Goal: Task Accomplishment & Management: Use online tool/utility

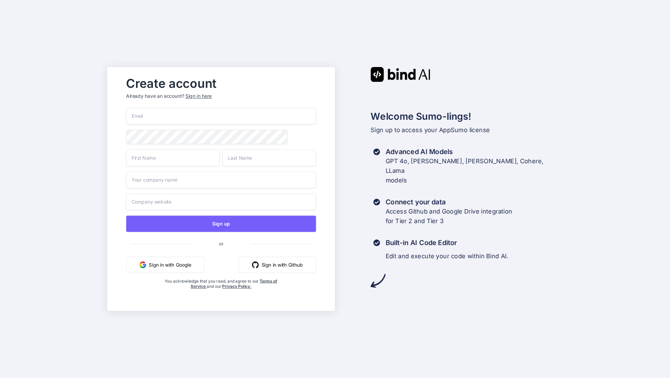
click at [245, 115] on input "email" at bounding box center [221, 116] width 190 height 17
type input "[EMAIL_ADDRESS][DOMAIN_NAME]"
click at [308, 136] on span at bounding box center [312, 137] width 8 height 14
click at [195, 166] on input "text" at bounding box center [173, 157] width 94 height 17
type input "Sebastien"
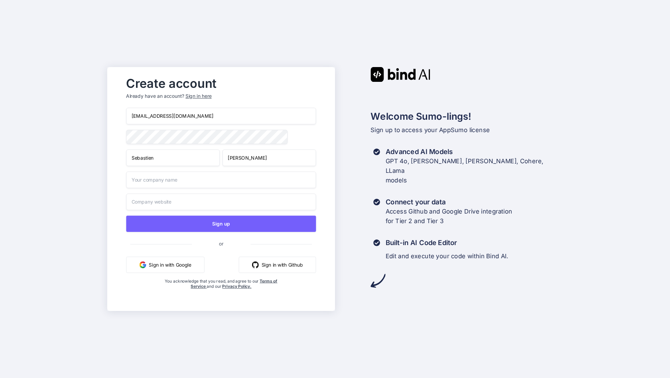
type input "Alvarez"
type input "CreativeView"
click at [195, 210] on input "text" at bounding box center [221, 202] width 190 height 17
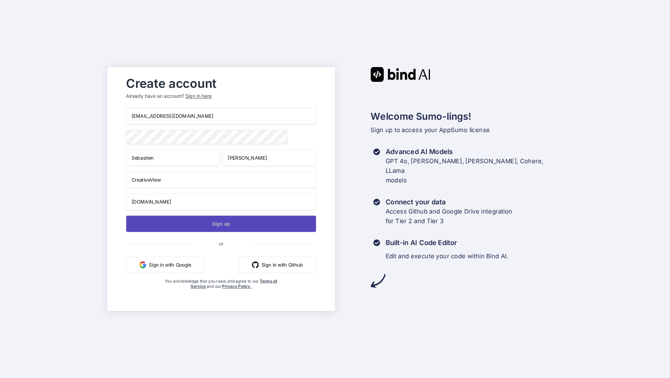
type input "creativeview.coach"
click at [247, 229] on button "Sign up" at bounding box center [221, 223] width 190 height 16
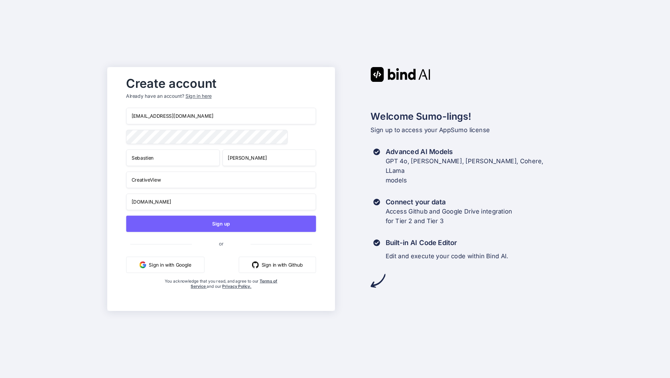
click at [203, 94] on div "Sign in here" at bounding box center [199, 96] width 26 height 7
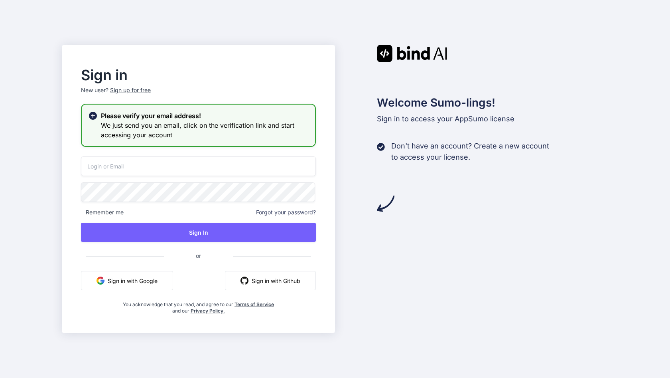
click at [132, 166] on input "email" at bounding box center [198, 166] width 235 height 20
type input "[EMAIL_ADDRESS][DOMAIN_NAME]"
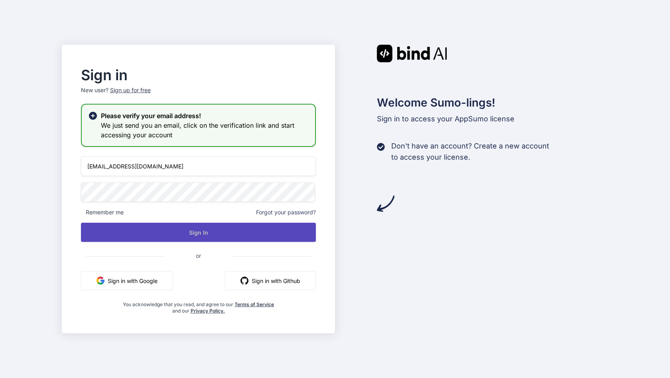
click at [225, 237] on button "Sign In" at bounding box center [198, 232] width 235 height 19
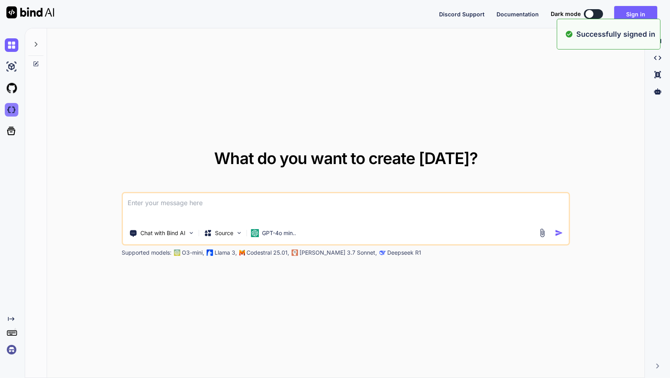
click at [14, 114] on img at bounding box center [12, 110] width 14 height 14
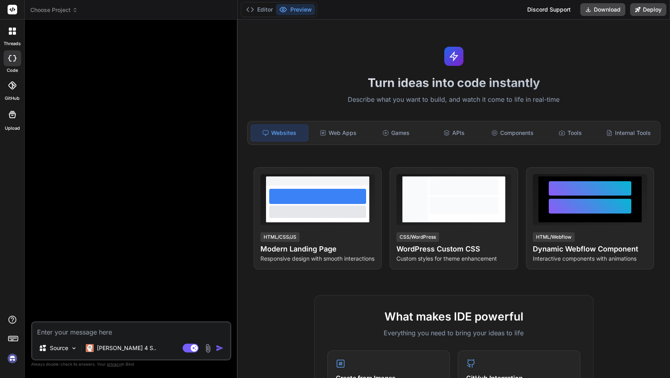
click at [63, 10] on span "Choose Project" at bounding box center [53, 10] width 47 height 8
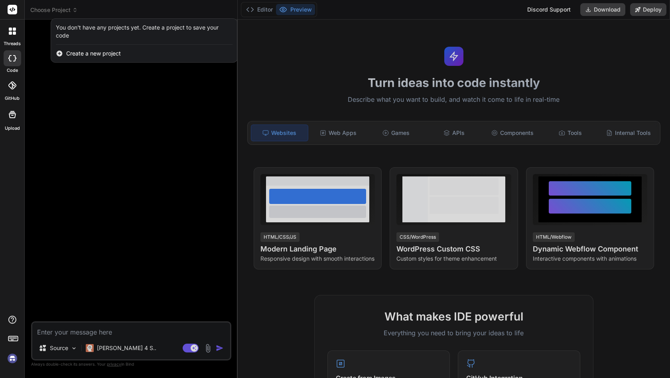
click at [119, 16] on div at bounding box center [335, 189] width 670 height 378
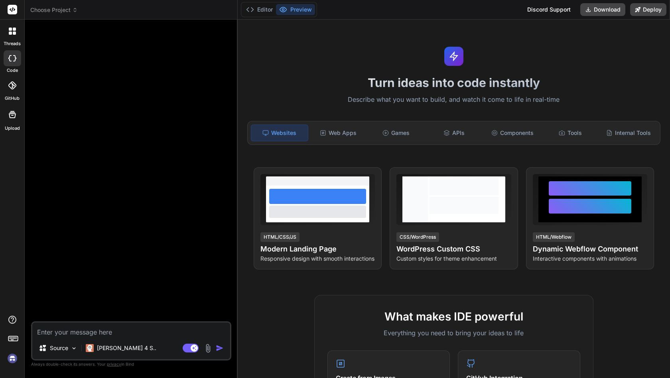
click at [12, 356] on img at bounding box center [13, 359] width 14 height 14
click at [13, 356] on img at bounding box center [13, 359] width 14 height 14
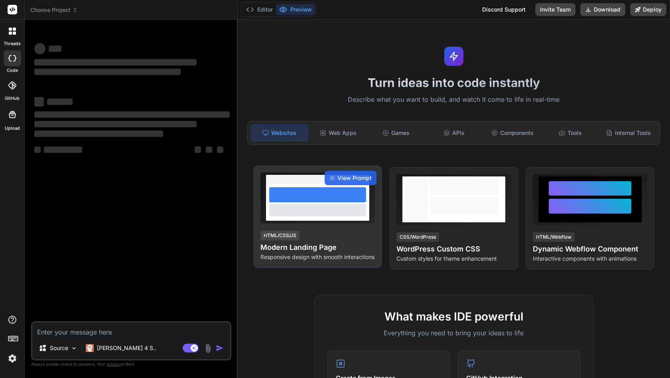
type textarea "x"
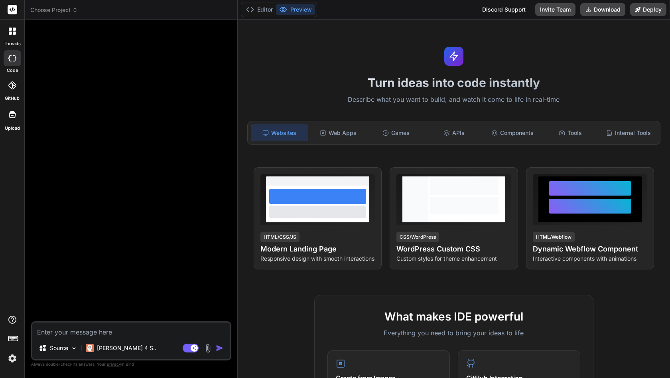
click at [59, 8] on span "Choose Project" at bounding box center [53, 10] width 47 height 8
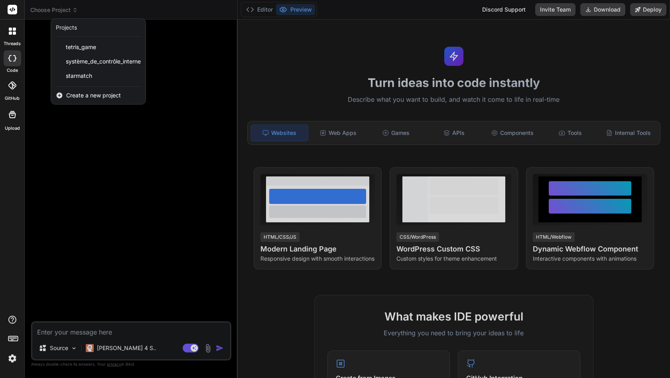
click at [92, 95] on span "Create a new project" at bounding box center [93, 95] width 55 height 8
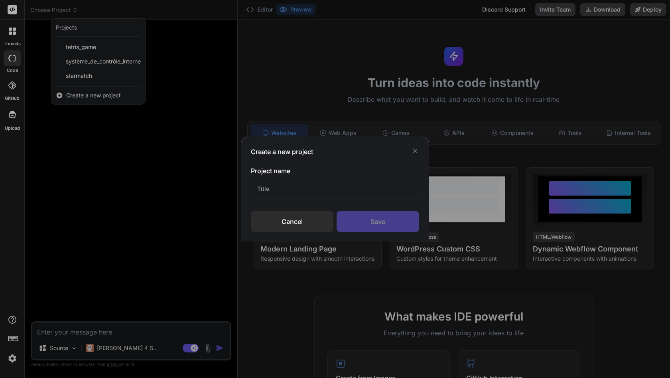
click at [306, 193] on input "text" at bounding box center [335, 189] width 168 height 20
type input "new"
click at [381, 218] on div "Save" at bounding box center [378, 221] width 83 height 21
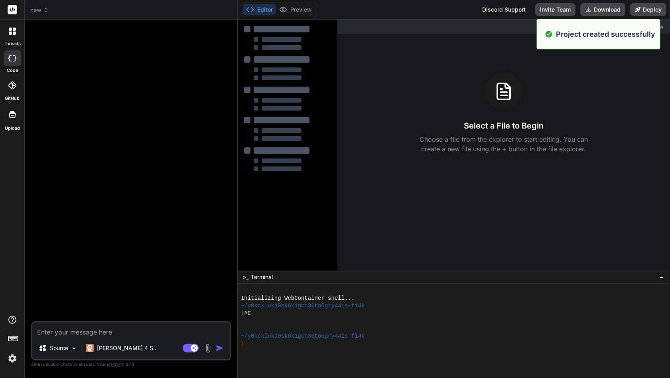
type textarea "x"
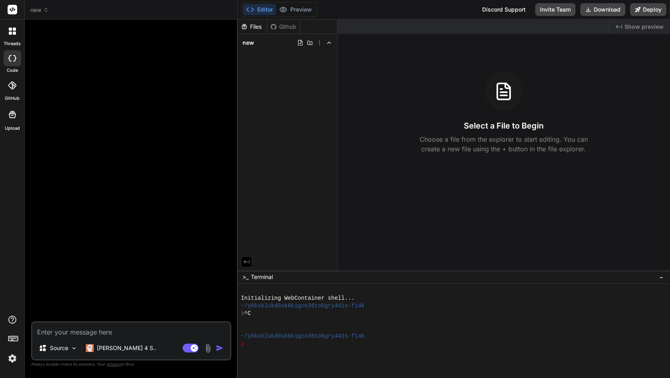
click at [12, 360] on img at bounding box center [13, 359] width 14 height 14
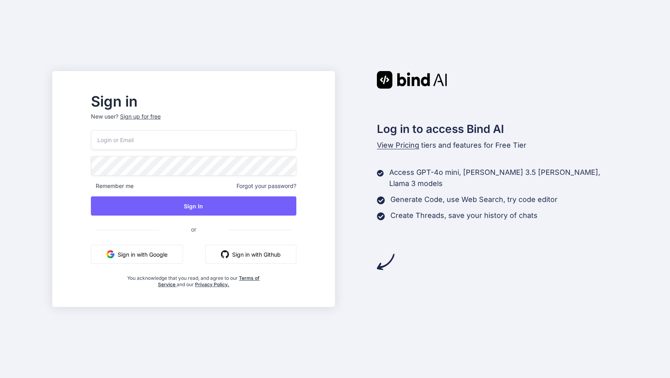
type input "[EMAIL_ADDRESS][DOMAIN_NAME]"
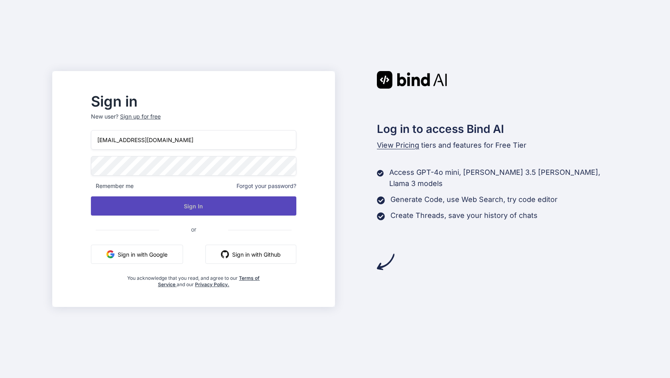
click at [218, 202] on button "Sign In" at bounding box center [193, 205] width 205 height 19
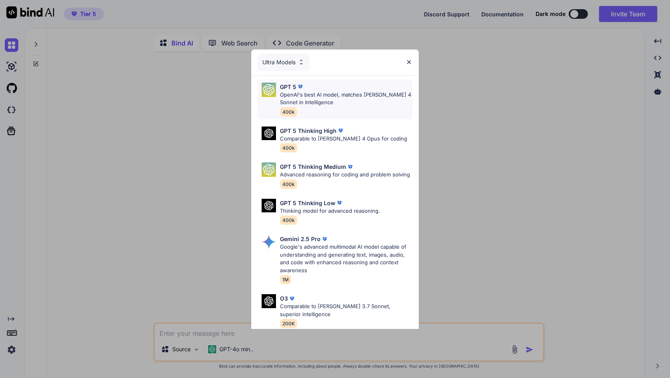
click at [354, 110] on div "GPT 5 OpenAI's best AI model, matches Claude 4 Sonnet in Intelligence 400k" at bounding box center [346, 100] width 132 height 34
type textarea "x"
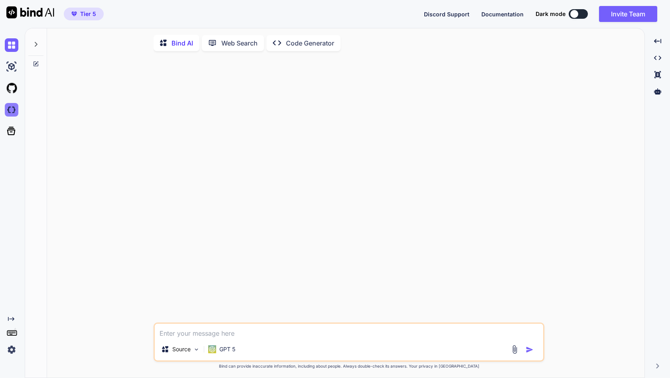
click at [8, 109] on img at bounding box center [12, 110] width 14 height 14
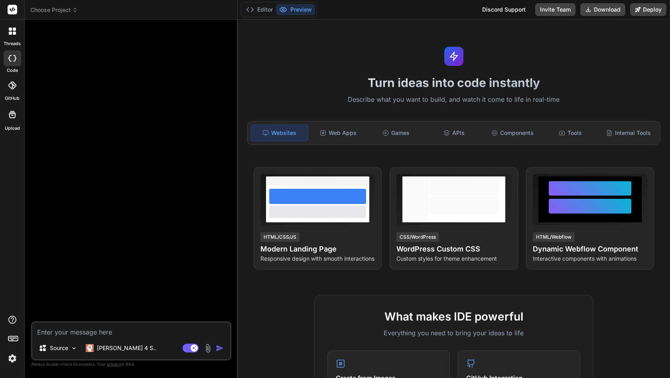
click at [68, 14] on span "Choose Project" at bounding box center [53, 10] width 47 height 8
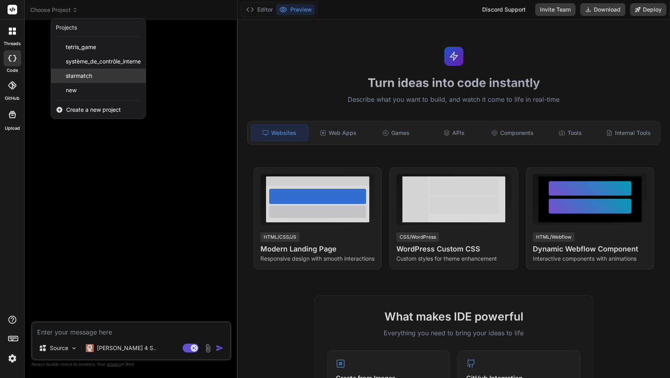
click at [87, 79] on span "starmatch" at bounding box center [79, 76] width 26 height 8
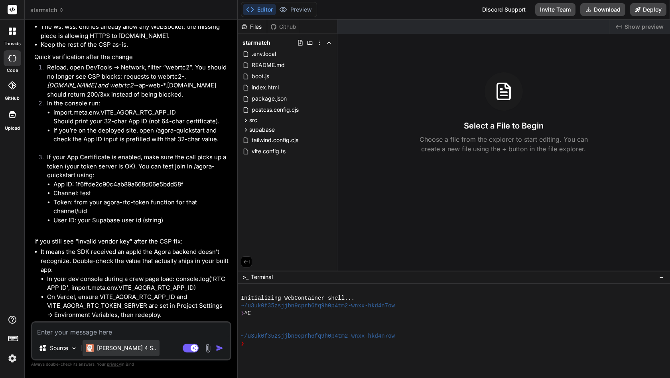
click at [117, 350] on p "[PERSON_NAME] 4 S.." at bounding box center [126, 348] width 59 height 8
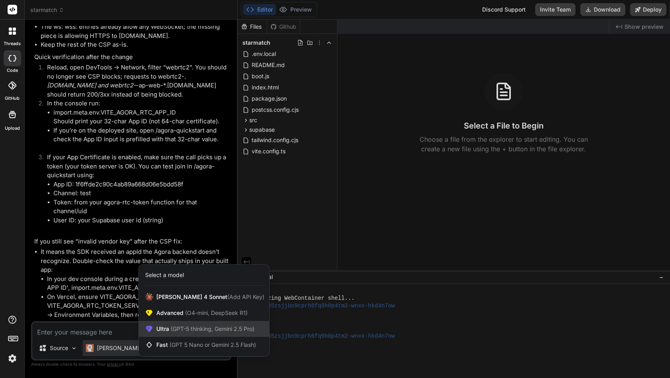
click at [172, 332] on span "Ultra (GPT-5 thinking, Gemini 2.5 Pro)" at bounding box center [205, 329] width 98 height 8
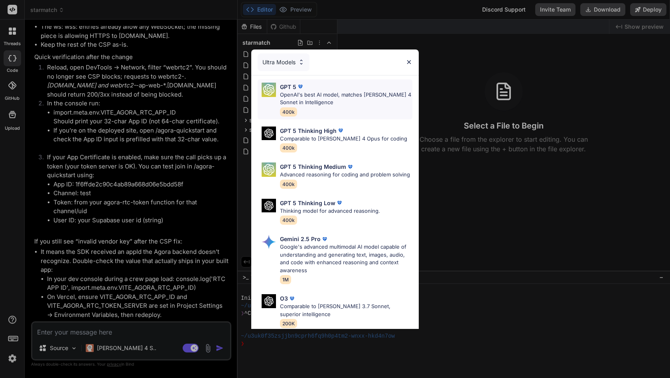
click at [298, 100] on p "OpenAI's best AI model, matches [PERSON_NAME] 4 Sonnet in Intelligence" at bounding box center [346, 99] width 132 height 16
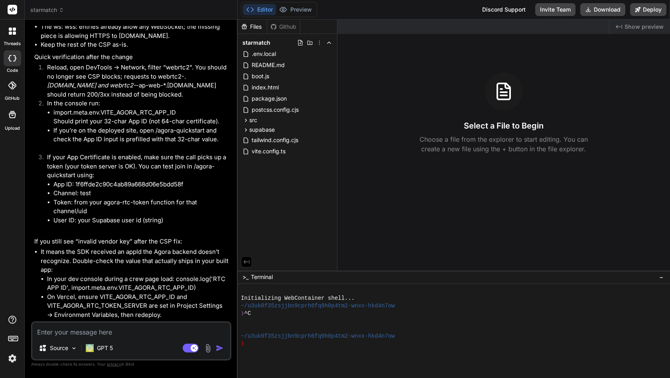
click at [97, 336] on textarea at bounding box center [131, 329] width 198 height 14
type textarea "x"
type textarea "y"
type textarea "x"
type textarea "ye"
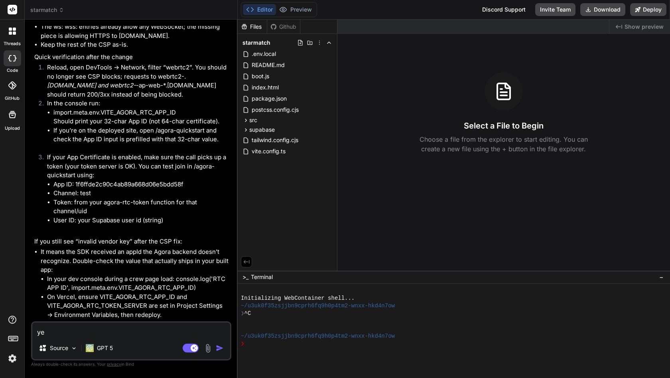
type textarea "x"
type textarea "yes"
type textarea "x"
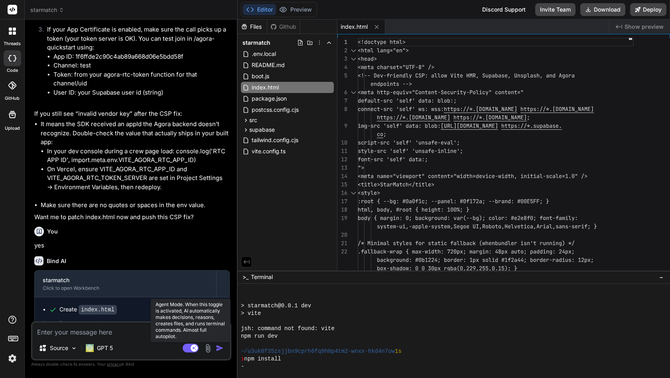
click at [190, 347] on rect at bounding box center [191, 348] width 16 height 9
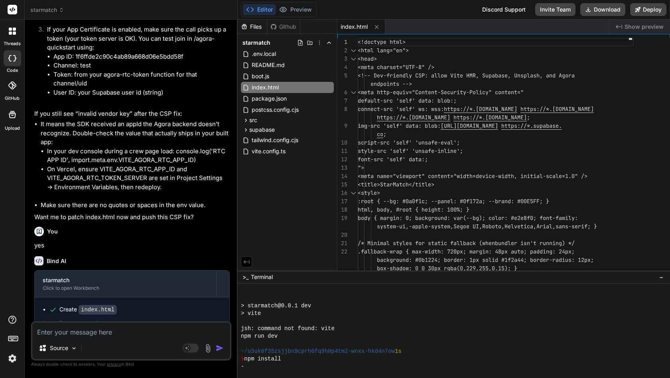
click at [101, 333] on textarea at bounding box center [131, 329] width 198 height 14
type textarea "x"
type textarea "d"
type textarea "x"
type textarea "de"
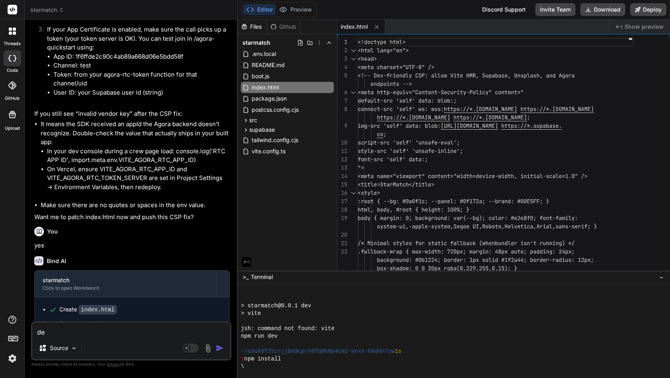
type textarea "x"
type textarea "des"
type textarea "x"
type textarea "desc"
type textarea "x"
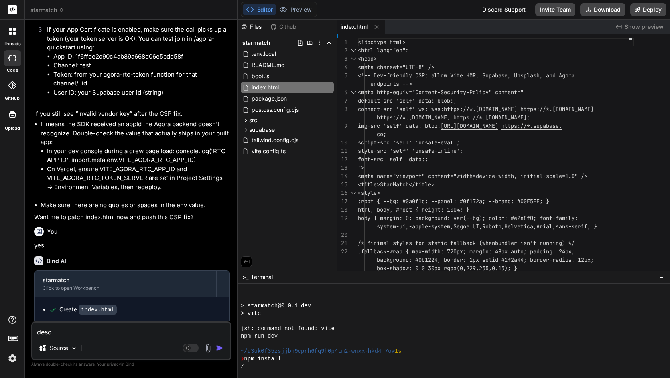
type textarea "descr"
type textarea "x"
type textarea "descri"
type textarea "x"
type textarea "describ"
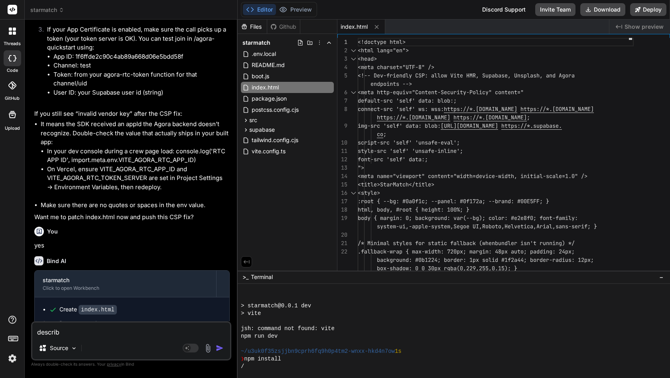
type textarea "x"
type textarea "describe"
type textarea "x"
type textarea "describe"
type textarea "x"
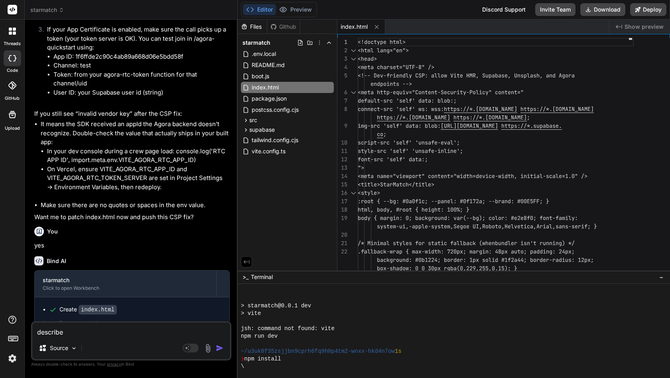
type textarea "describe i"
type textarea "x"
type textarea "describe"
type textarea "x"
type textarea "describe h"
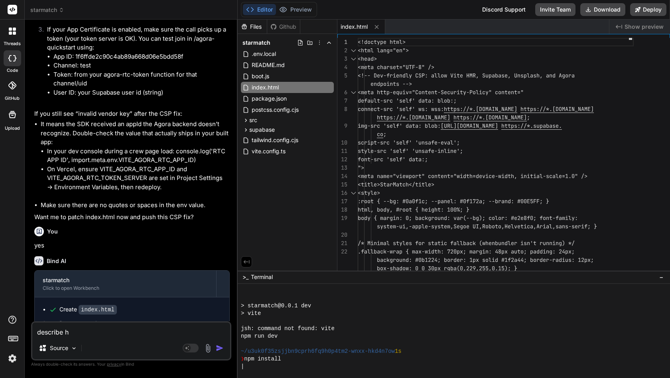
type textarea "x"
type textarea "describe he"
type textarea "x"
type textarea "describe her"
type textarea "x"
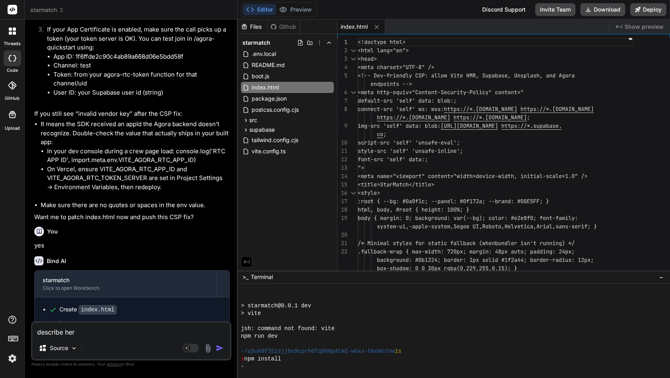
type textarea "describe here"
type textarea "x"
type textarea "describe here"
type textarea "x"
type textarea "describe here w"
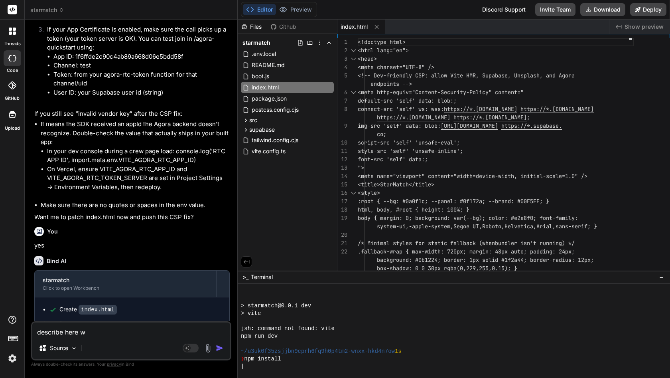
type textarea "x"
type textarea "describe here wi"
type textarea "x"
type textarea "describe here wit"
type textarea "x"
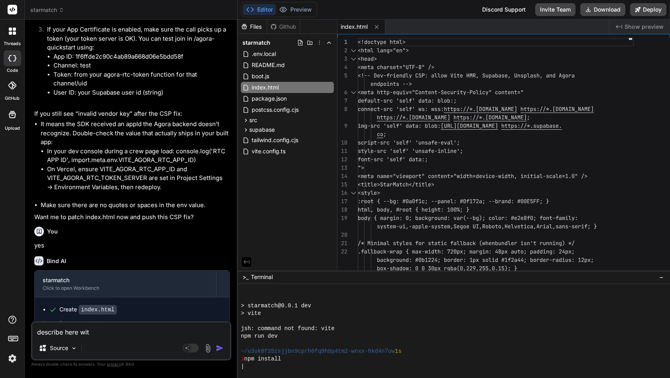
type textarea "describe here wito"
type textarea "x"
type textarea "describe here witou"
type textarea "x"
type textarea "describe here witout"
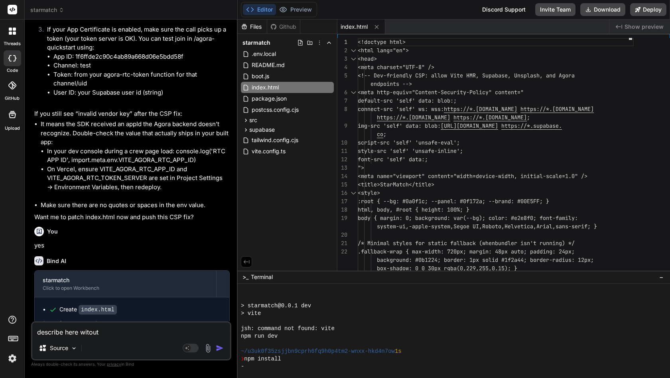
type textarea "x"
type textarea "describe here without"
type textarea "x"
type textarea "describe here without l"
type textarea "x"
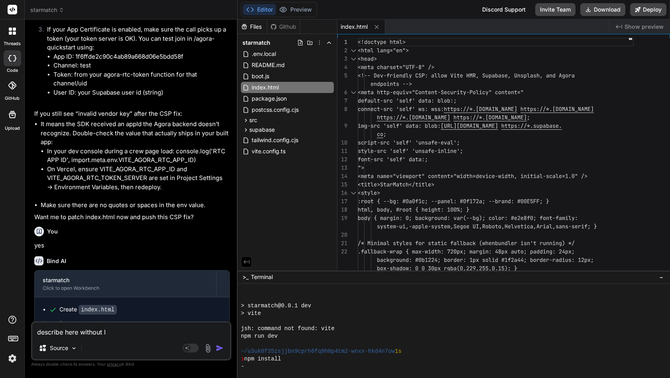
type textarea "describe here without lo"
type textarea "x"
type textarea "describe here without los"
type textarea "x"
type textarea "describe here without lo"
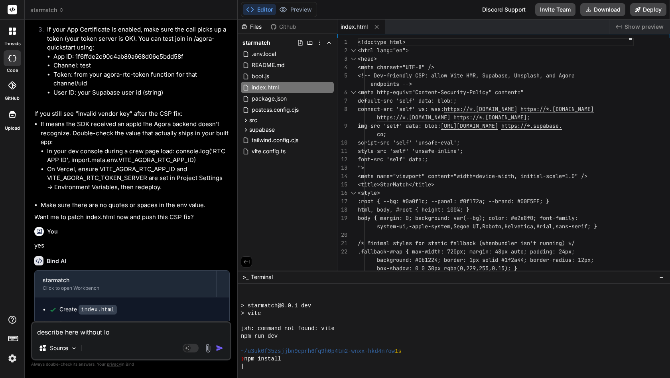
type textarea "x"
type textarea "describe here without loi"
type textarea "x"
type textarea "describe here without [PERSON_NAME]"
type textarea "x"
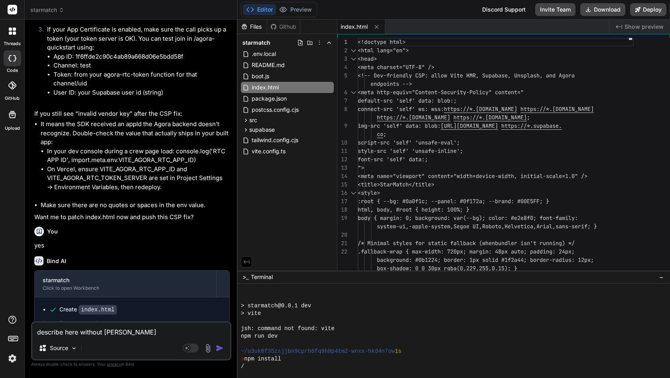
type textarea "describe here without [PERSON_NAME]"
type textarea "x"
type textarea "describe here without [PERSON_NAME]"
type textarea "x"
type textarea "describe here without loisung"
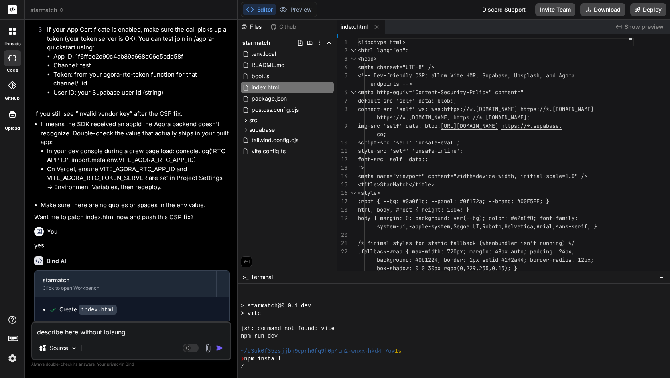
type textarea "x"
type textarea "describe here without [PERSON_NAME]"
type textarea "x"
type textarea "describe here without [PERSON_NAME]"
type textarea "x"
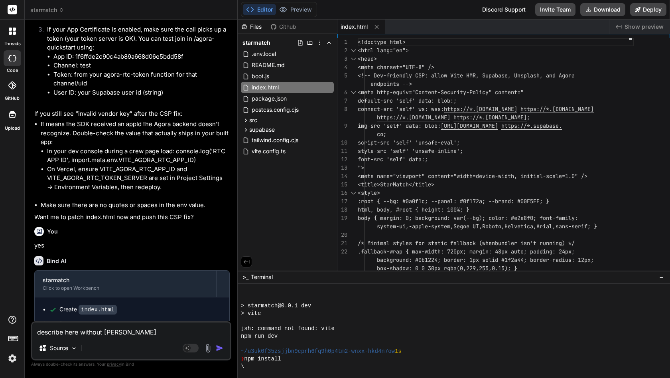
type textarea "describe here without [PERSON_NAME]"
type textarea "x"
type textarea "describe here without loi"
type textarea "x"
type textarea "describe here without lo"
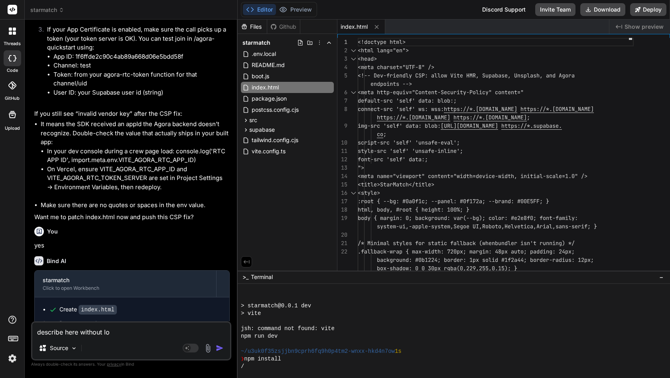
type textarea "x"
type textarea "describe here without loi"
type textarea "x"
type textarea "describe here without [PERSON_NAME]"
type textarea "x"
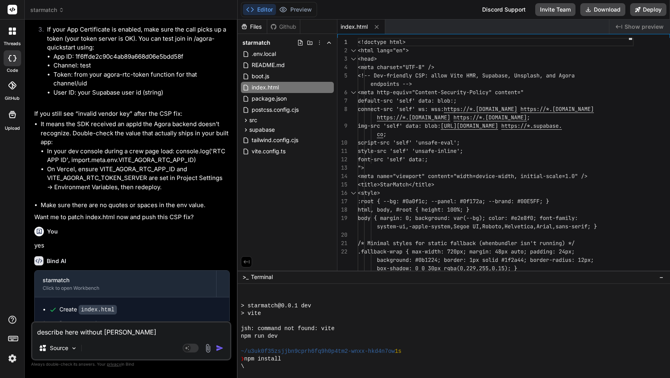
type textarea "describe here without [PERSON_NAME]"
type textarea "x"
type textarea "describe here without [PERSON_NAME]"
type textarea "x"
type textarea "describe here without loi"
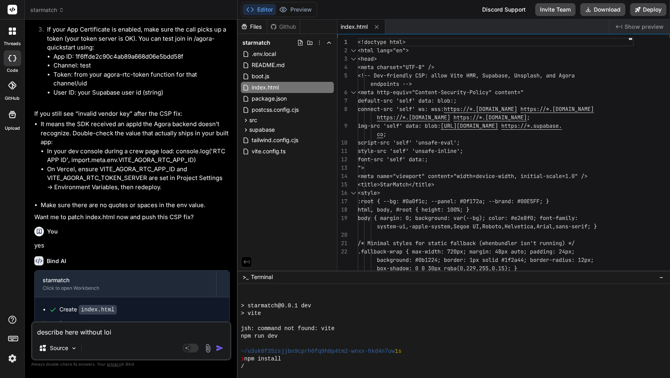
type textarea "x"
type textarea "describe here without lo"
type textarea "x"
type textarea "describe here without loi"
type textarea "x"
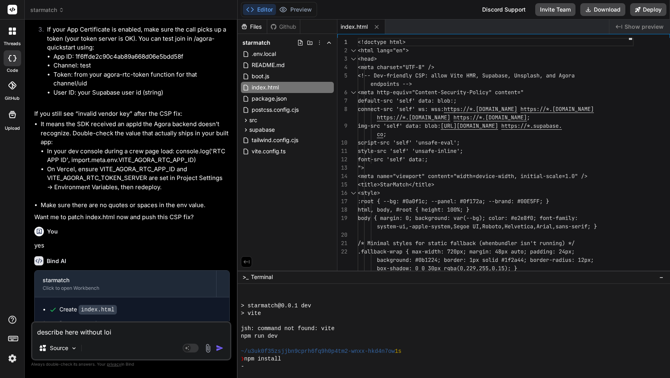
type textarea "describe here without lo"
type textarea "x"
type textarea "describe here without loo"
type textarea "x"
type textarea "describe here without [PERSON_NAME]"
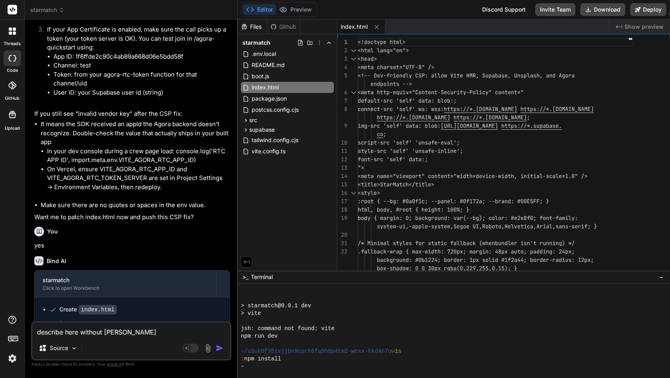
type textarea "x"
type textarea "describe here without loosi"
type textarea "x"
type textarea "describe here without loosin"
type textarea "x"
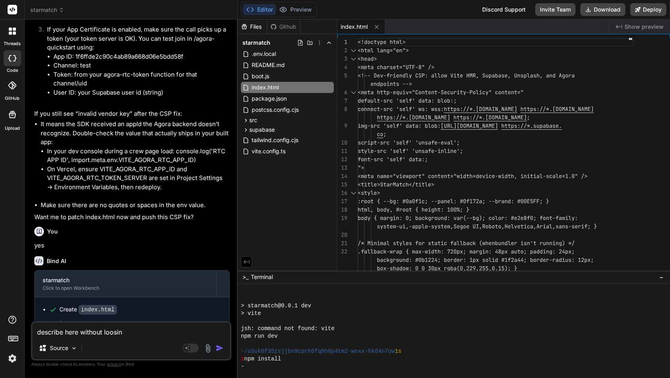
type textarea "describe here without loosing"
type textarea "x"
type textarea "describe here without loosing"
type textarea "x"
type textarea "describe here without loosing a"
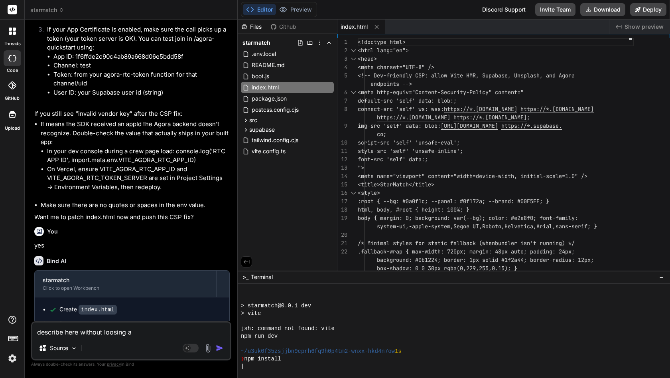
type textarea "x"
type textarea "describe here without loosing an"
type textarea "x"
type textarea "describe here without loosing any"
type textarea "x"
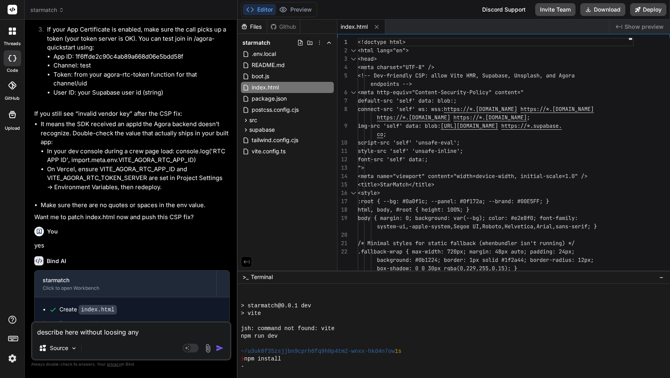
type textarea "describe here without loosing any"
type textarea "x"
type textarea "describe here without loosing any d"
type textarea "x"
type textarea "describe here without loosing any de"
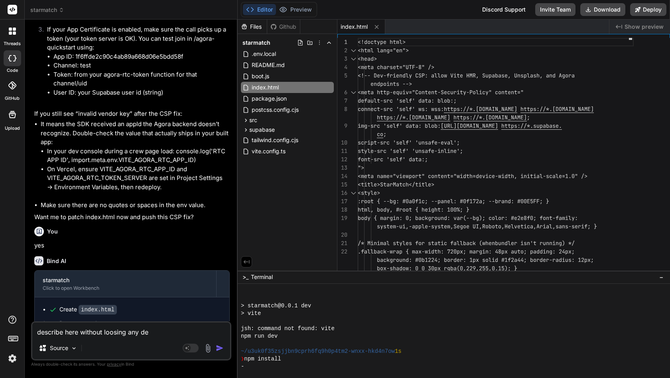
type textarea "x"
type textarea "describe here without loosing any det"
type textarea "x"
type textarea "describe here without loosing any deta"
type textarea "x"
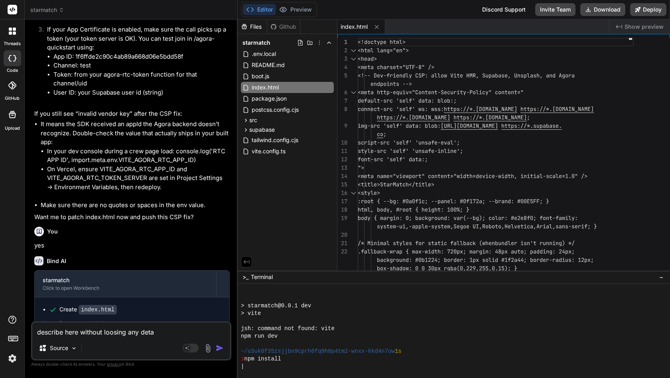
type textarea "describe here without loosing any detai"
type textarea "x"
type textarea "describe here without loosing any detail"
type textarea "x"
type textarea "describe here without loosing any details"
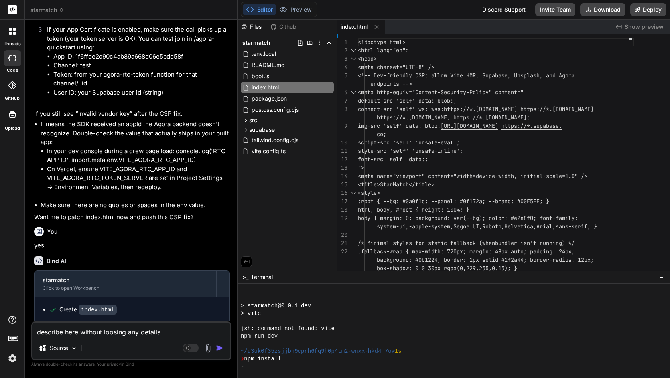
type textarea "x"
type textarea "describe here without loosing any details"
type textarea "x"
type textarea "describe here without loosing any details t"
type textarea "x"
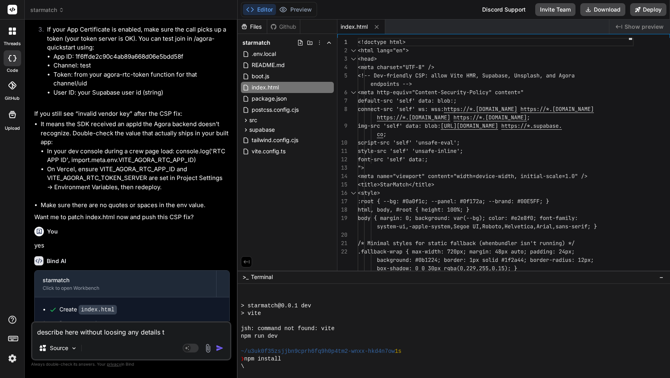
type textarea "describe here without loosing any details th"
type textarea "x"
type textarea "describe here without loosing any details the"
type textarea "x"
type textarea "describe here without loosing any details th"
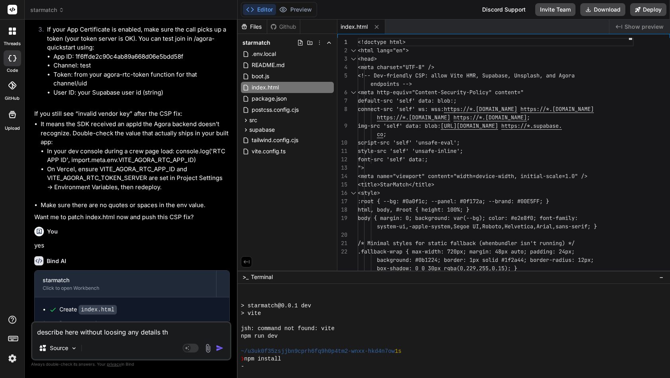
type textarea "x"
type textarea "describe here without loosing any details t"
type textarea "x"
type textarea "describe here without loosing any details"
type textarea "x"
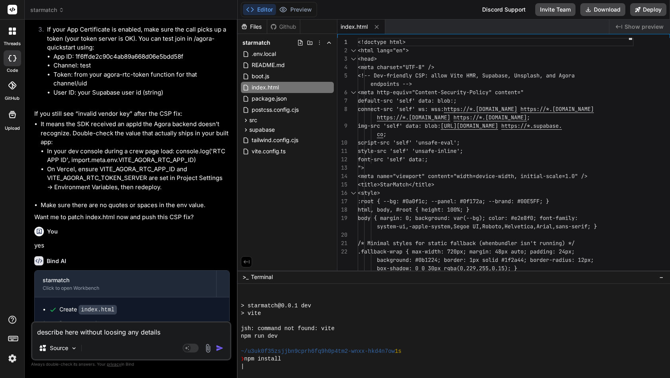
type textarea "describe here without loosing any details a"
type textarea "x"
type textarea "describe here without loosing any details al"
type textarea "x"
type textarea "describe here without loosing any details all"
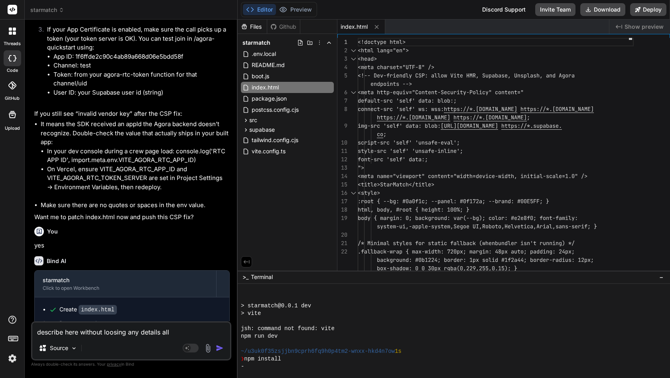
type textarea "x"
type textarea "describe here without loosing any details all"
type textarea "x"
type textarea "describe here without loosing any details all t"
type textarea "x"
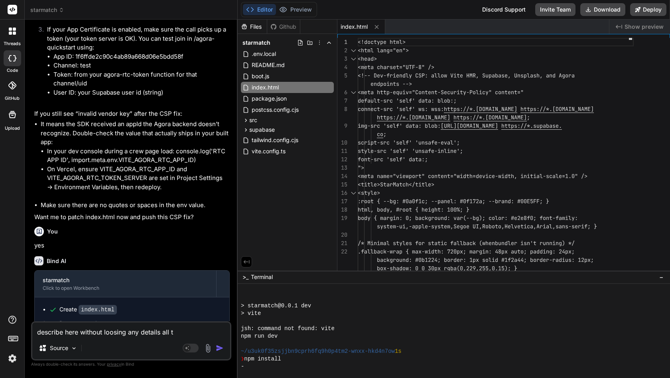
type textarea "describe here without loosing any details all th"
type textarea "x"
type textarea "describe here without loosing any details all the"
type textarea "x"
type textarea "describe here without loosing any details all the"
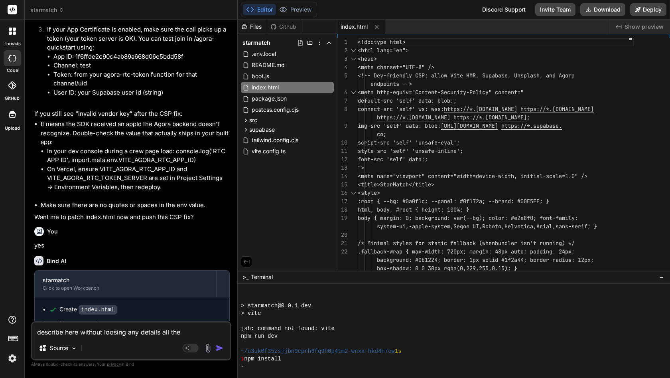
type textarea "x"
type textarea "describe here without loosing any details all the a"
type textarea "x"
type textarea "describe here without loosing any details all the ap"
type textarea "x"
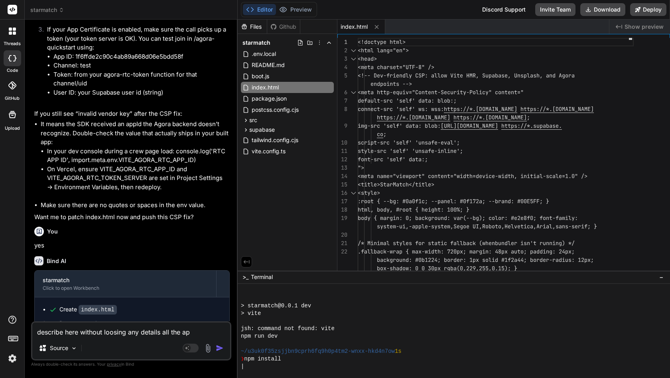
type textarea "describe here without loosing any details all the app"
type textarea "x"
type textarea "describe here without loosing any details all the app"
type textarea "x"
type textarea "describe here without loosing any details all the app s"
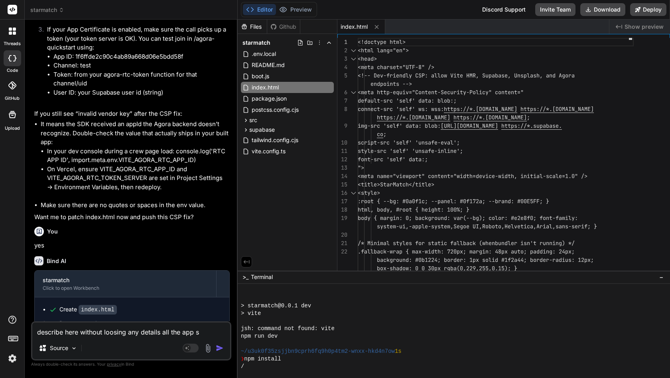
type textarea "x"
type textarea "describe here without loosing any details all the app st"
type textarea "x"
type textarea "describe here without loosing any details all the app sty"
type textarea "x"
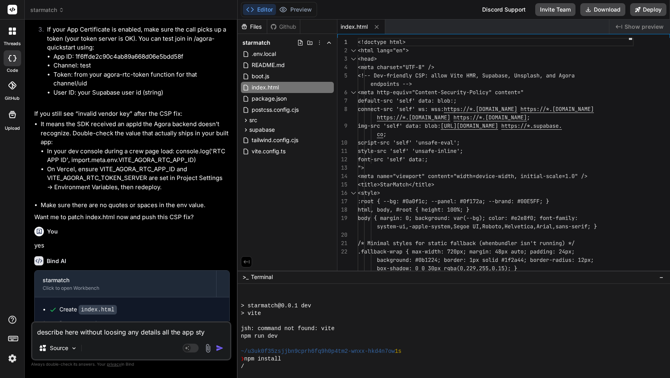
type textarea "describe here without loosing any details all the app styl"
type textarea "x"
type textarea "describe here without loosing any details all the app style"
type textarea "x"
type textarea "describe here without loosing any details all the app style."
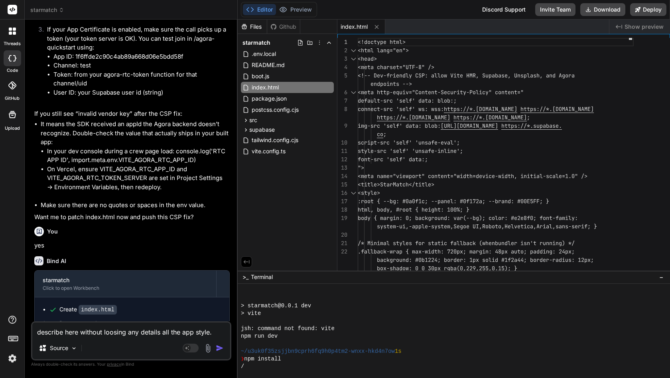
type textarea "x"
type textarea "describe here without loosing any details all the app style.c"
type textarea "x"
type textarea "describe here without loosing any details all the app style.cs"
type textarea "x"
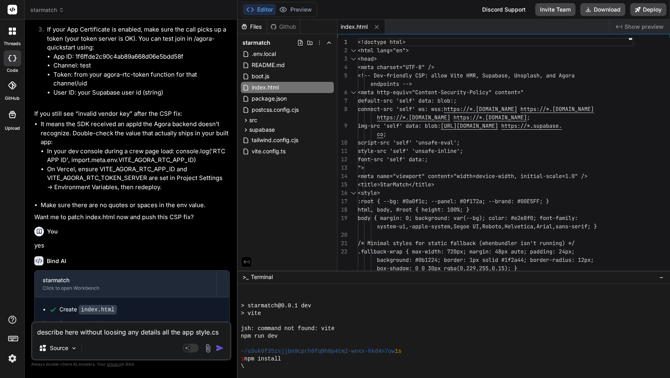
type textarea "describe here without loosing any details all the app style.css"
type textarea "x"
type textarea "describe here without loosing any details all the app style.css"
type textarea "x"
type textarea "describe here without loosing any details all the app style.css a"
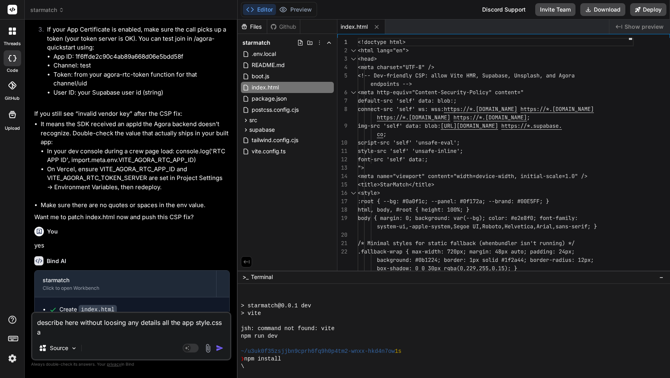
type textarea "x"
type textarea "describe here without loosing any details all the app style.css an"
type textarea "x"
type textarea "describe here without loosing any details all the app style.css and"
type textarea "x"
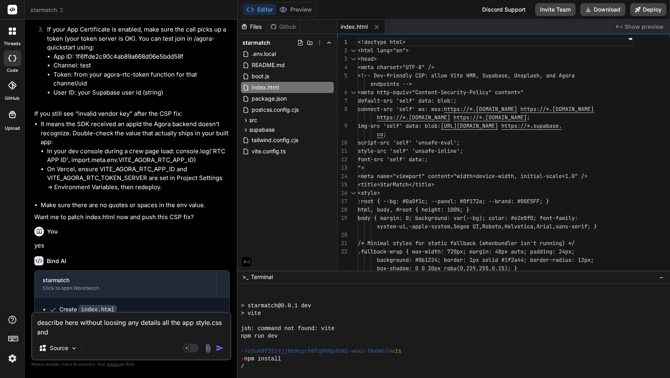
type textarea "describe here without loosing any details all the app style.css and"
type textarea "x"
type textarea "describe here without loosing any details all the app style.css and"
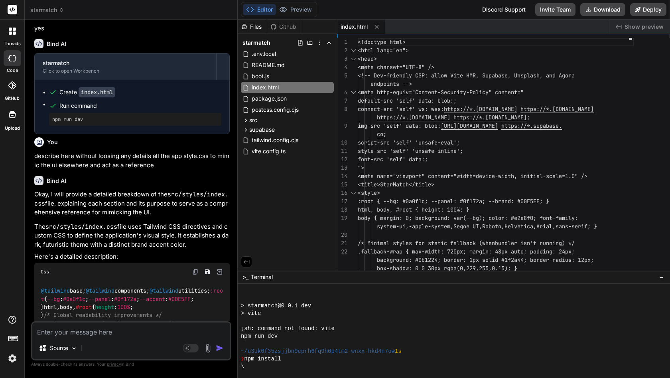
scroll to position [6964, 0]
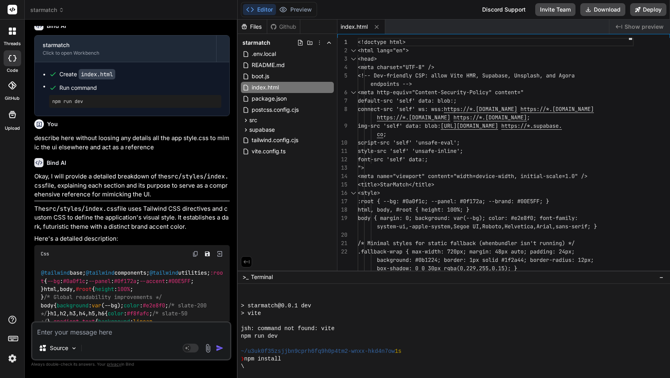
click at [75, 204] on p "The src/styles/index.css file uses Tailwind CSS directives and custom CSS to de…" at bounding box center [132, 217] width 196 height 27
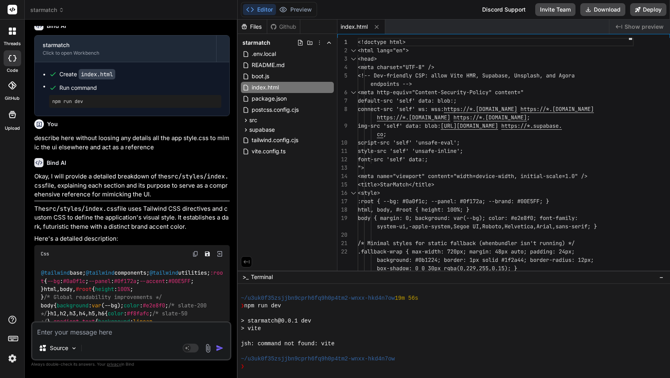
scroll to position [205, 0]
